Goal: Find specific page/section: Find specific page/section

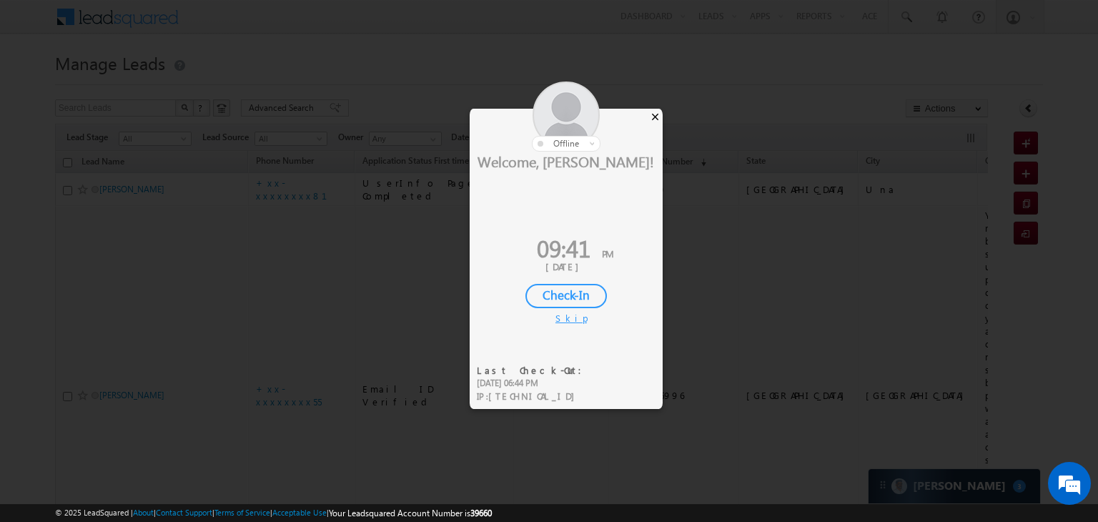
click at [651, 115] on div "×" at bounding box center [655, 117] width 15 height 16
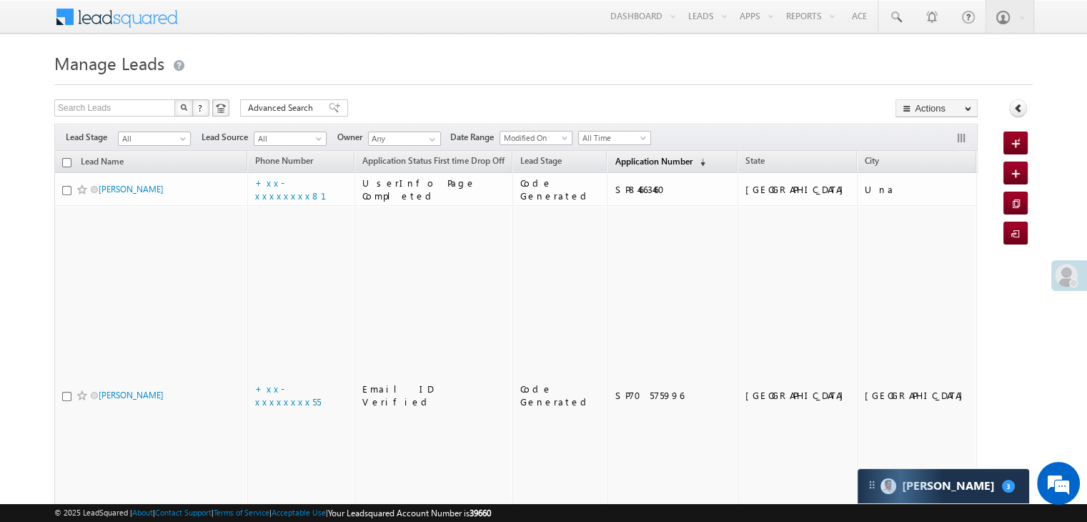
click at [615, 167] on span "Application Number" at bounding box center [653, 161] width 77 height 11
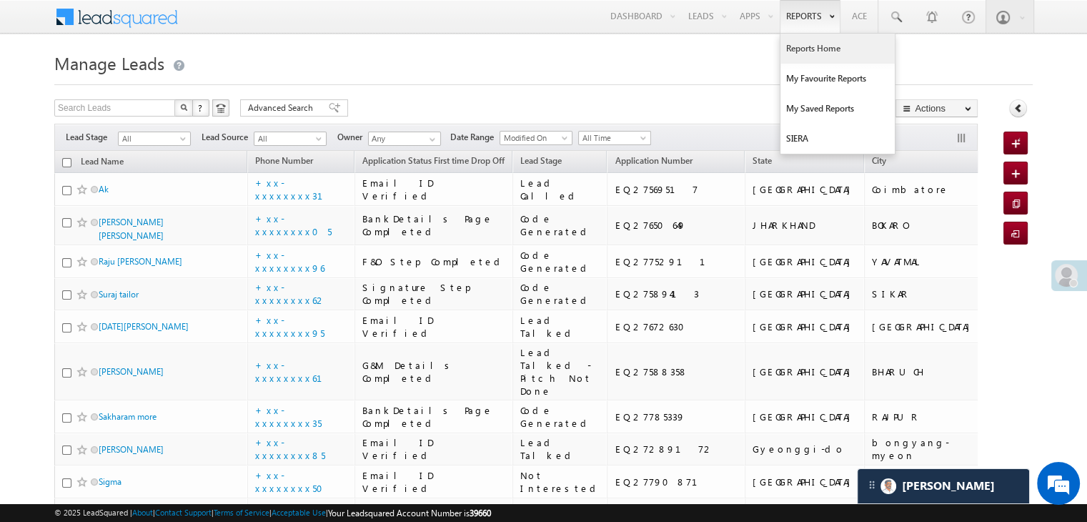
click at [801, 48] on link "Reports Home" at bounding box center [838, 49] width 114 height 30
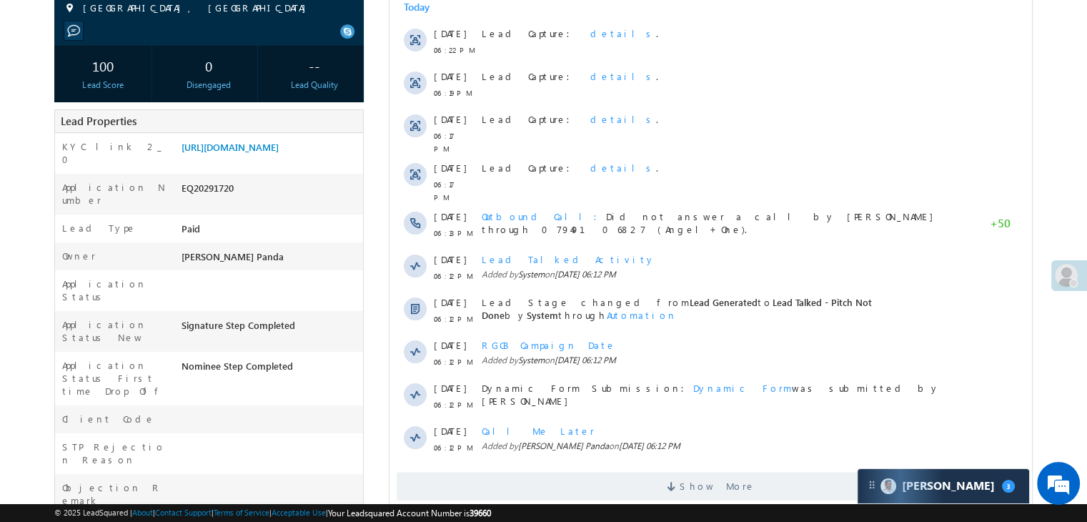
scroll to position [71, 0]
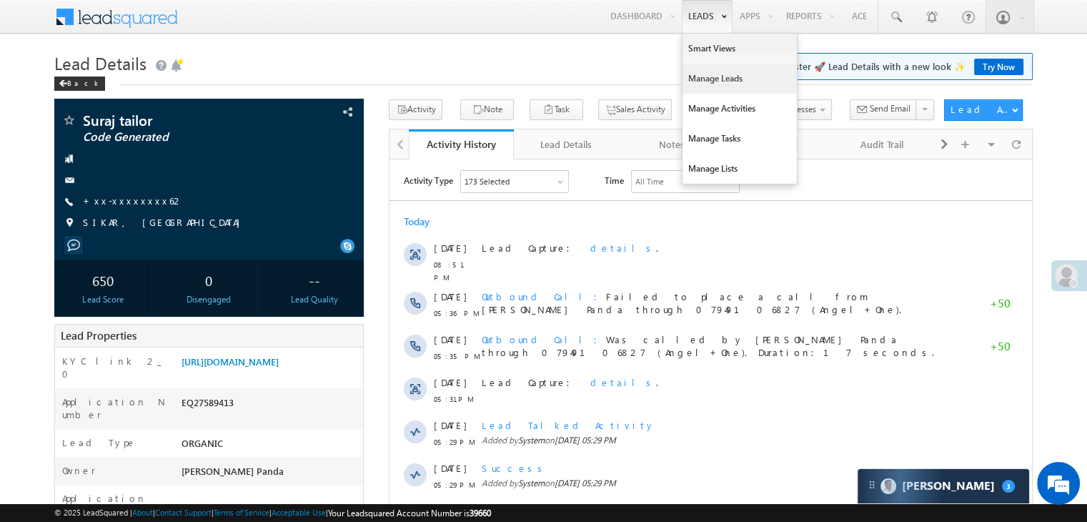
click at [706, 79] on link "Manage Leads" at bounding box center [740, 79] width 114 height 30
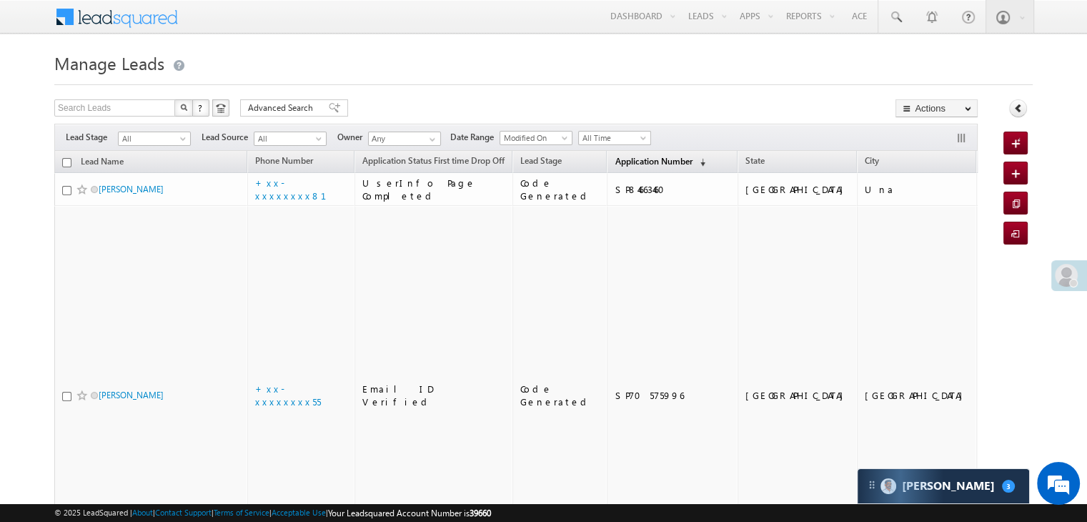
click at [623, 161] on span "Application Number" at bounding box center [653, 161] width 77 height 11
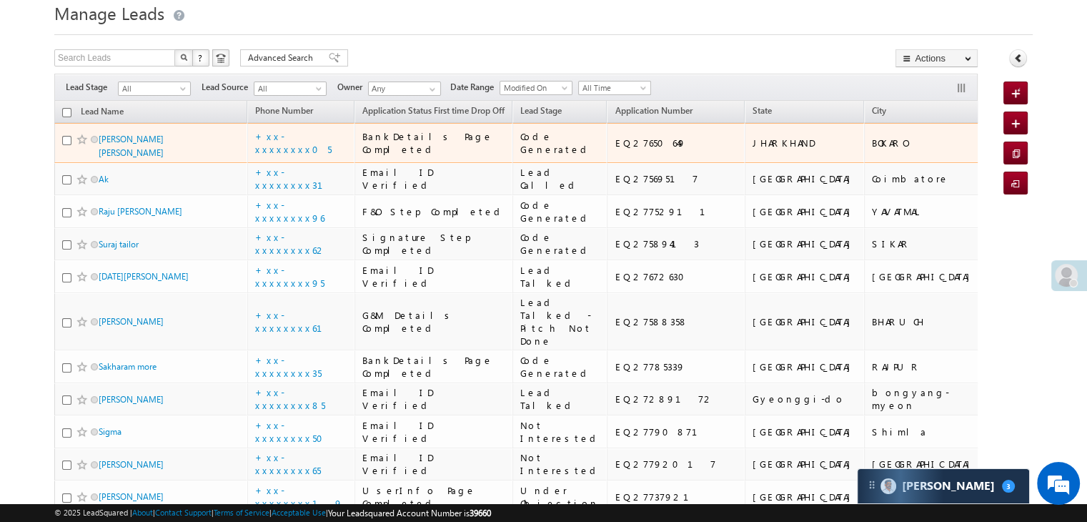
scroll to position [71, 0]
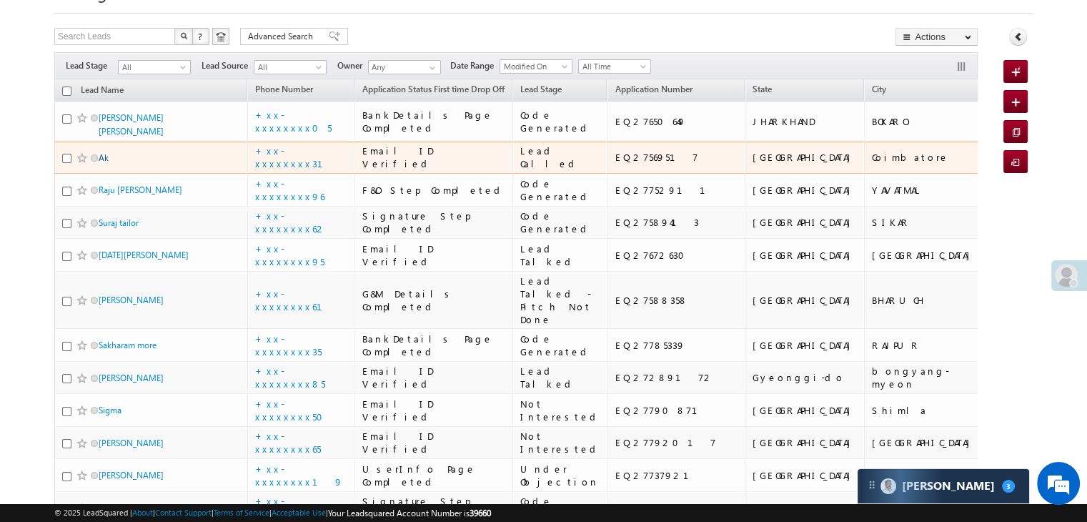
click at [101, 163] on link "Ak" at bounding box center [104, 157] width 10 height 11
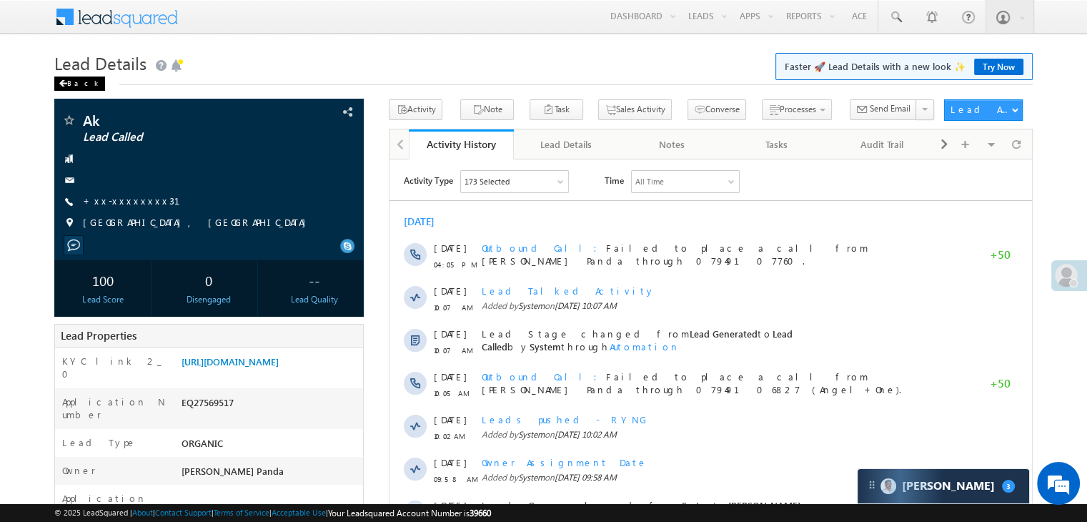
click at [78, 89] on div "Back" at bounding box center [79, 83] width 51 height 14
